Goal: Task Accomplishment & Management: Use online tool/utility

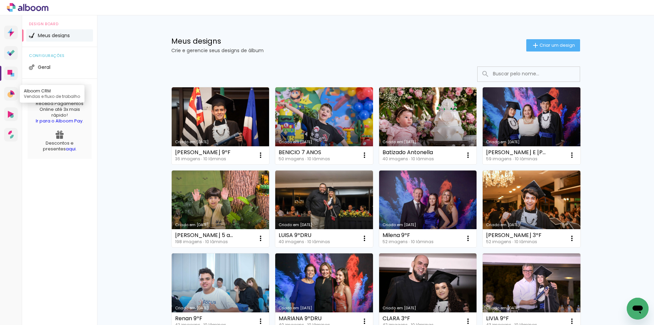
click at [10, 95] on icon at bounding box center [10, 95] width 6 height 6
